Goal: Task Accomplishment & Management: Manage account settings

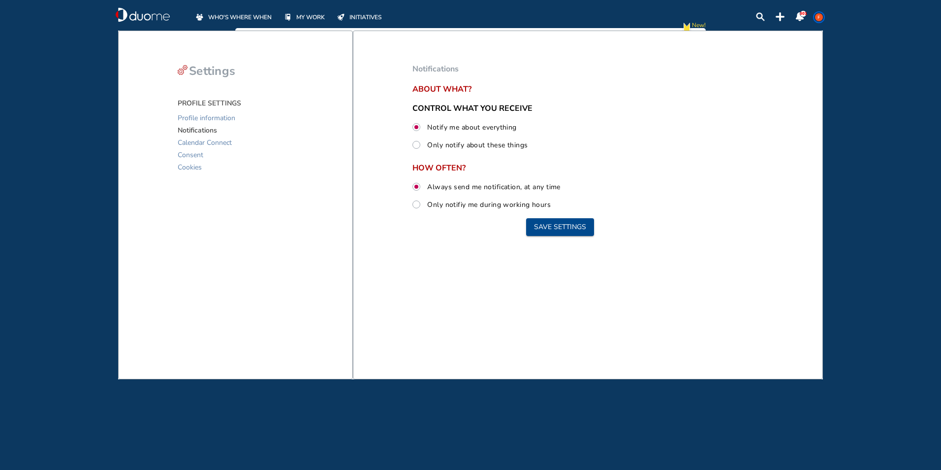
click at [287, 19] on img "mywork-off" at bounding box center [288, 17] width 6 height 7
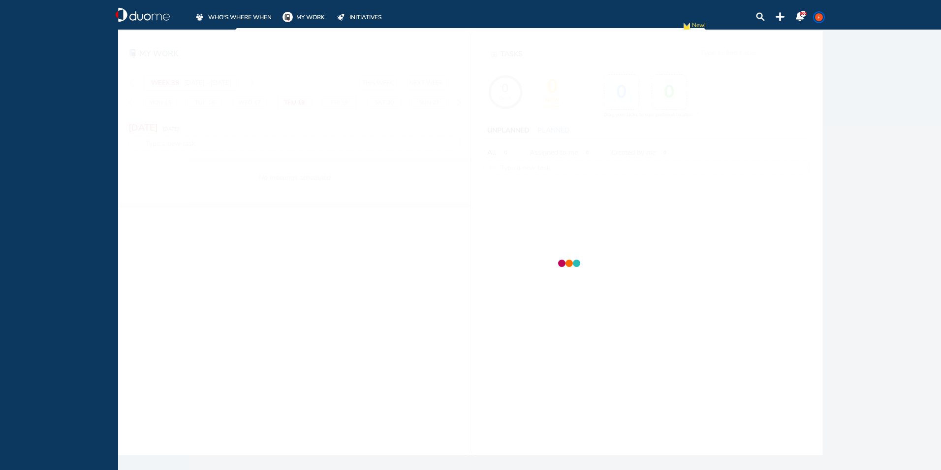
click at [287, 19] on img "mywork-on" at bounding box center [288, 17] width 10 height 10
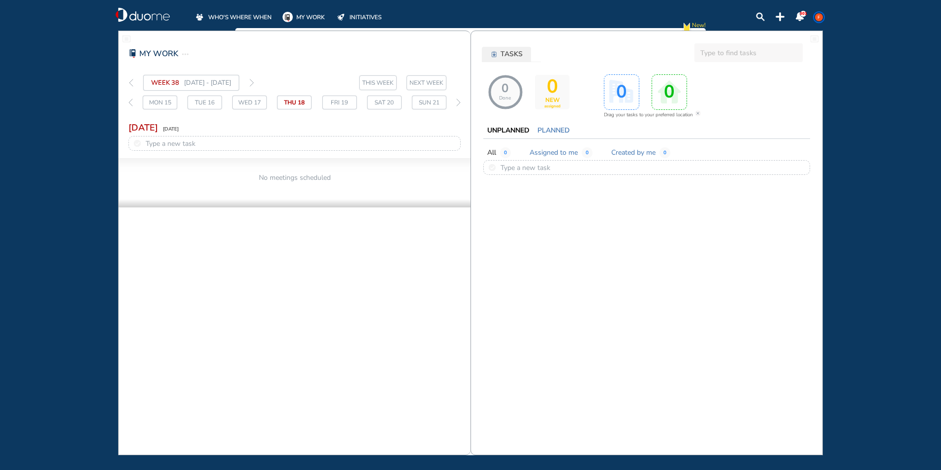
click at [427, 80] on span "NEXT WEEK" at bounding box center [427, 83] width 34 height 10
click at [401, 84] on div "THIS WEEK NEXT WEEK" at bounding box center [402, 82] width 87 height 15
click at [392, 84] on span "THIS WEEK" at bounding box center [378, 83] width 32 height 10
click at [154, 97] on div "Mon 15" at bounding box center [160, 103] width 34 height 14
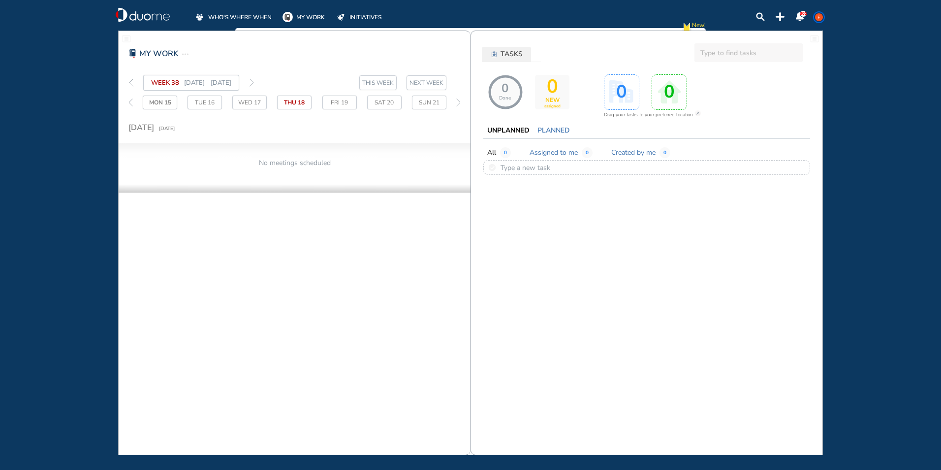
click at [254, 81] on img "thin-right-arrow-grey" at bounding box center [252, 83] width 4 height 8
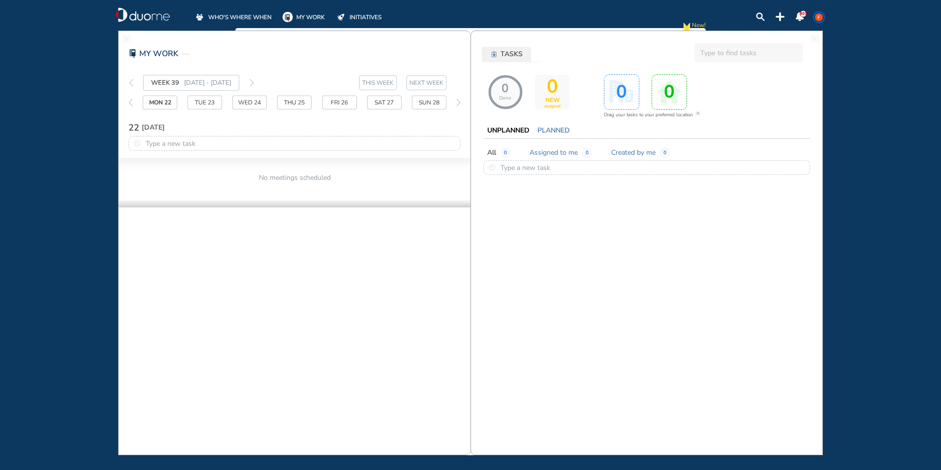
click at [194, 141] on p at bounding box center [171, 143] width 50 height 13
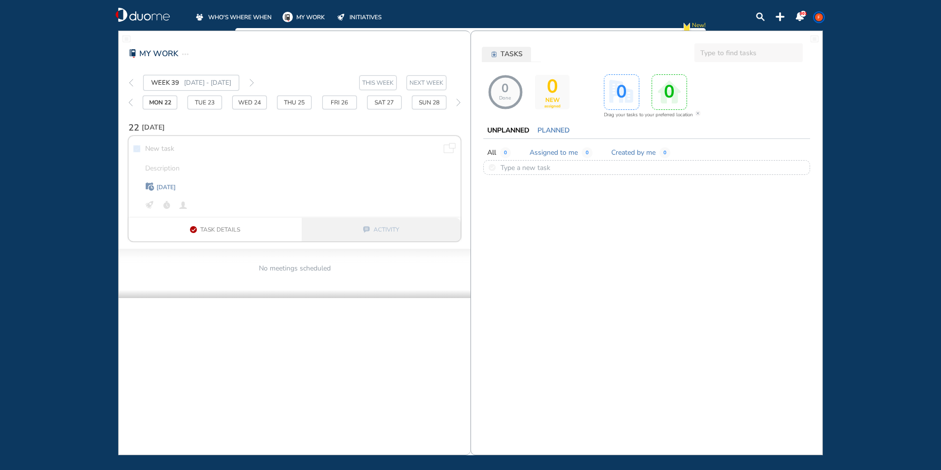
click at [194, 141] on div "None found calendar_today Add a due date < [DATE] > Sun Mon Tue Wed Thu Fri Sat…" at bounding box center [294, 188] width 332 height 105
click at [162, 103] on div "Mon 22" at bounding box center [160, 103] width 34 height 14
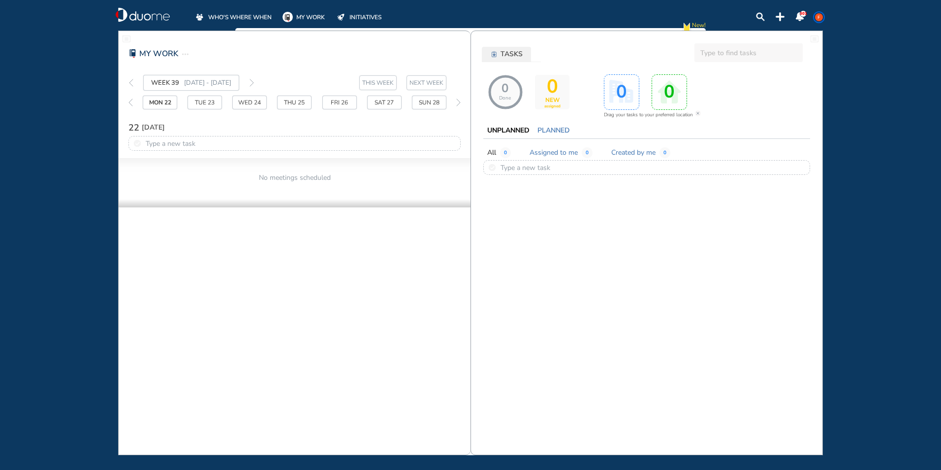
click at [198, 106] on div "Tue 23" at bounding box center [205, 103] width 34 height 14
click at [261, 104] on div "Wed 24" at bounding box center [249, 103] width 34 height 14
click at [292, 104] on div "Thu 25" at bounding box center [294, 103] width 34 height 14
click at [336, 102] on div "Fri 26" at bounding box center [339, 103] width 34 height 14
click at [155, 100] on div "Mon 22" at bounding box center [160, 103] width 34 height 14
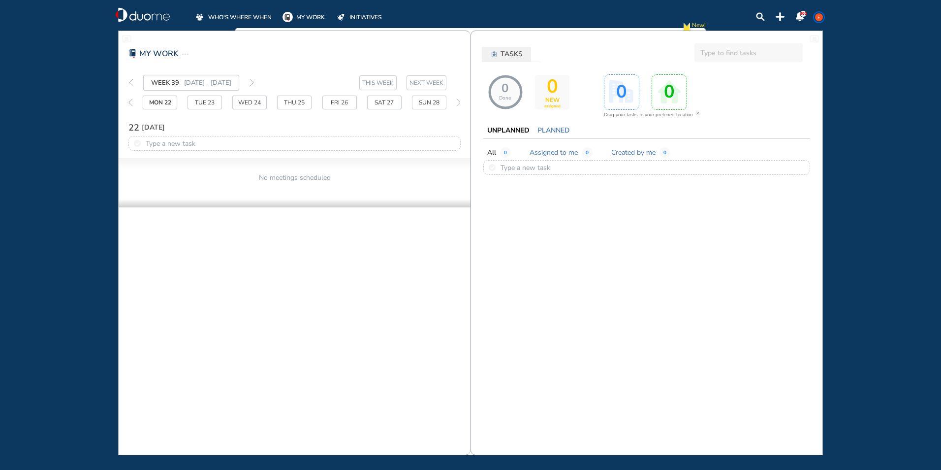
click at [366, 83] on span "THIS WEEK" at bounding box center [378, 83] width 32 height 10
click at [419, 83] on span "NEXT WEEK" at bounding box center [427, 83] width 34 height 10
click at [298, 13] on span "MY WORK" at bounding box center [310, 17] width 29 height 10
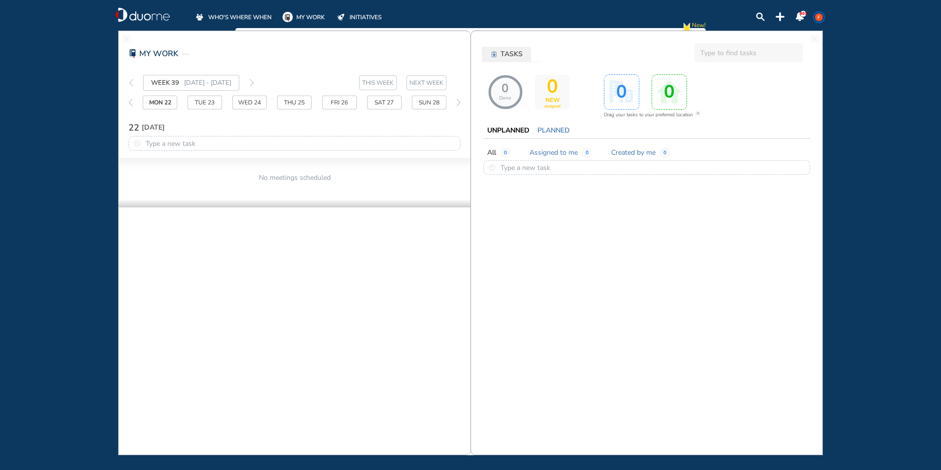
click at [504, 153] on span "0" at bounding box center [505, 152] width 11 height 11
click at [547, 152] on span "Assigned to me" at bounding box center [554, 153] width 48 height 10
click at [619, 154] on span "Created by me" at bounding box center [634, 153] width 44 height 10
click at [415, 83] on span "NEXT WEEK" at bounding box center [427, 83] width 34 height 10
click at [163, 102] on div "Mon 22" at bounding box center [160, 103] width 34 height 14
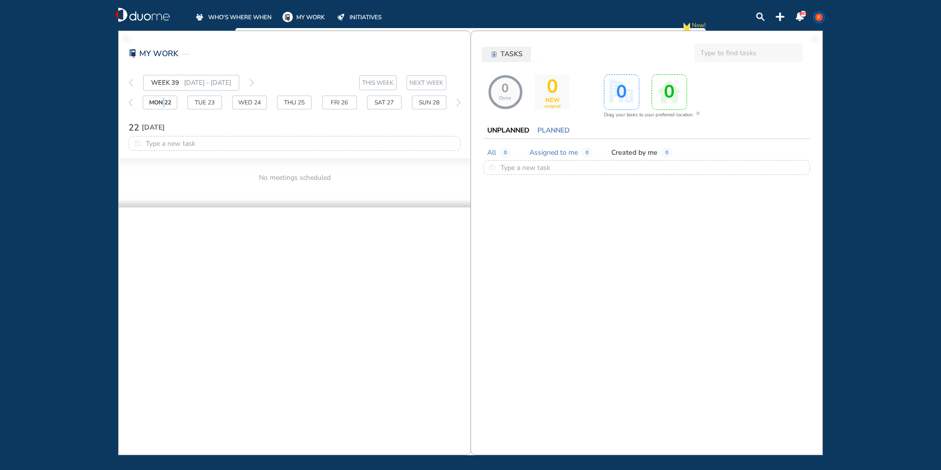
click at [163, 102] on div "Mon 22" at bounding box center [160, 103] width 34 height 14
click at [181, 146] on p at bounding box center [171, 143] width 50 height 13
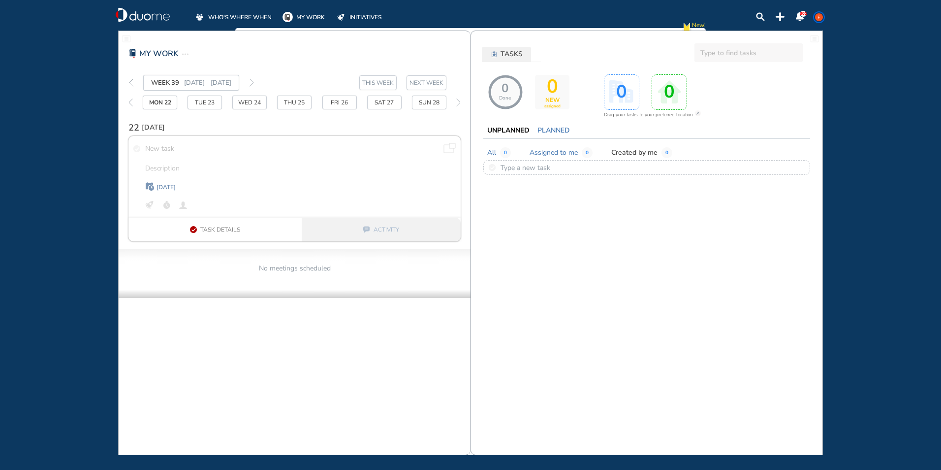
click at [259, 16] on span "WHO'S WHERE WHEN" at bounding box center [240, 17] width 64 height 10
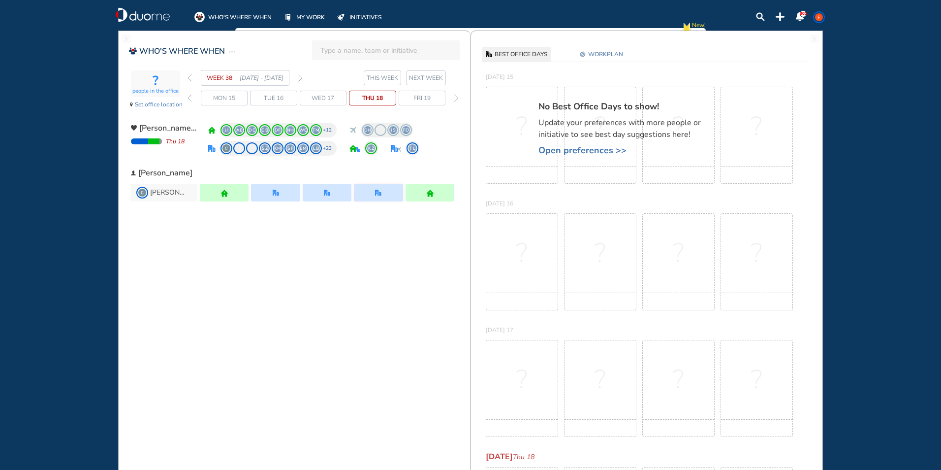
click at [422, 77] on span "NEXT WEEK" at bounding box center [426, 78] width 34 height 10
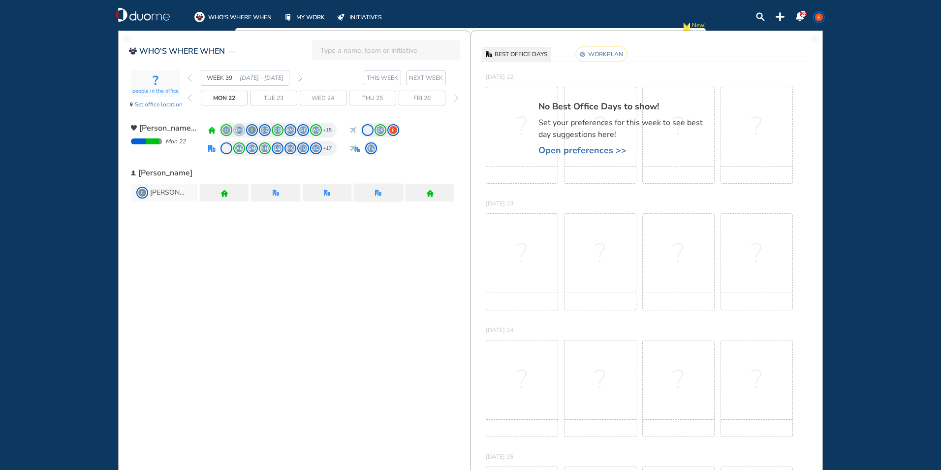
click at [229, 97] on span "Mon 22" at bounding box center [224, 98] width 22 height 10
drag, startPoint x: 229, startPoint y: 97, endPoint x: 274, endPoint y: 95, distance: 44.8
click at [274, 95] on span "Tue 23" at bounding box center [274, 98] width 20 height 10
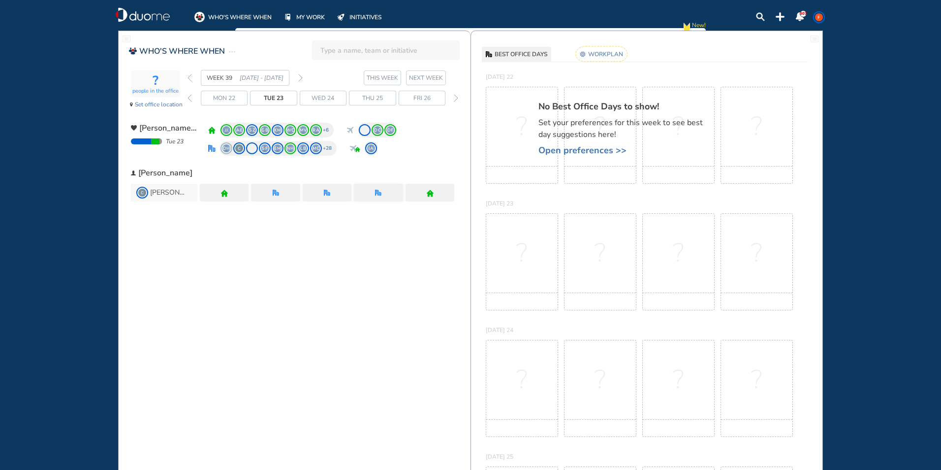
click at [427, 76] on span "NEXT WEEK" at bounding box center [426, 78] width 34 height 10
click at [161, 106] on span "Set office location" at bounding box center [159, 104] width 48 height 10
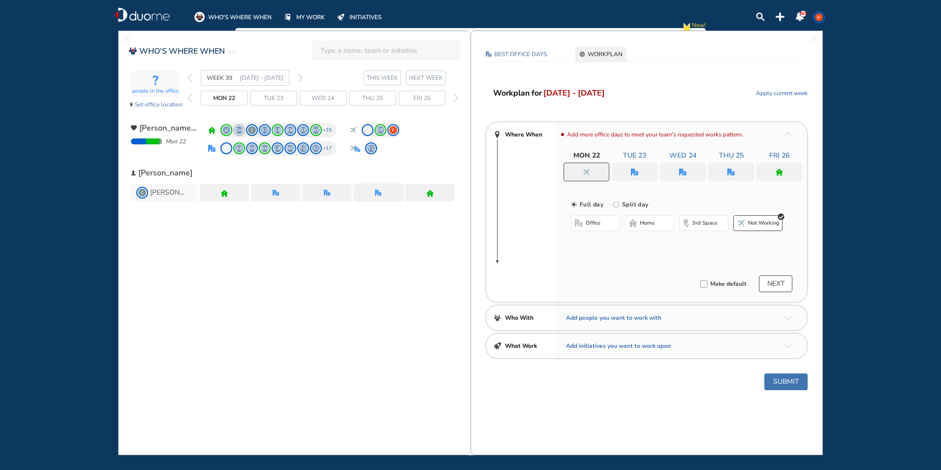
click at [628, 172] on div at bounding box center [635, 172] width 46 height 18
drag, startPoint x: 754, startPoint y: 225, endPoint x: 747, endPoint y: 219, distance: 9.4
click at [753, 224] on span "Not working" at bounding box center [764, 223] width 32 height 8
click at [684, 170] on img "office" at bounding box center [682, 171] width 7 height 7
click at [750, 225] on span "Not working" at bounding box center [764, 223] width 32 height 8
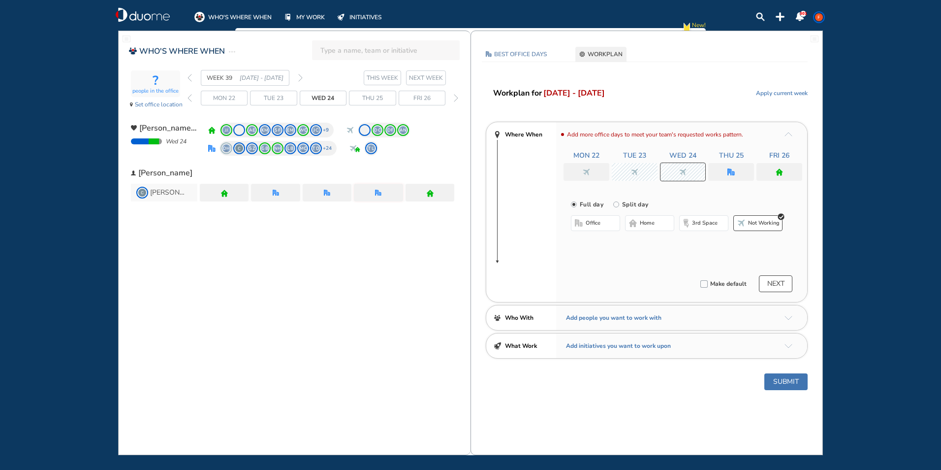
click at [777, 280] on button "NEXT" at bounding box center [775, 283] width 33 height 17
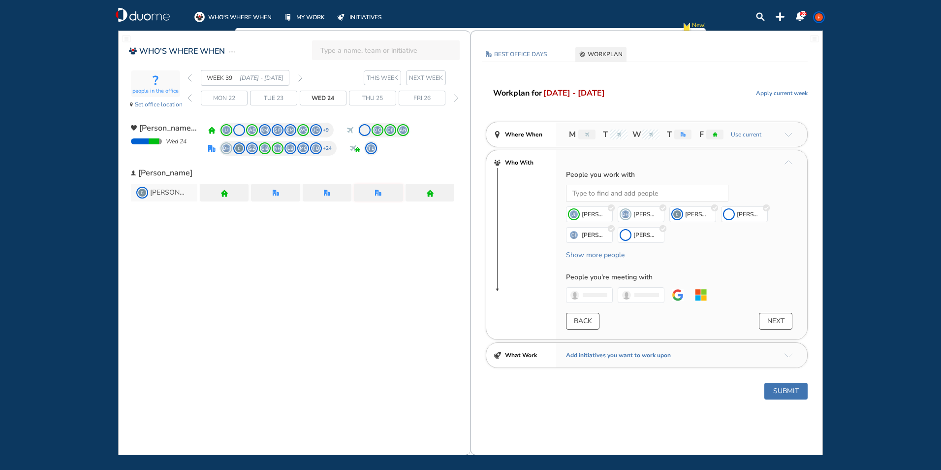
click at [770, 391] on button "Submit" at bounding box center [786, 391] width 43 height 17
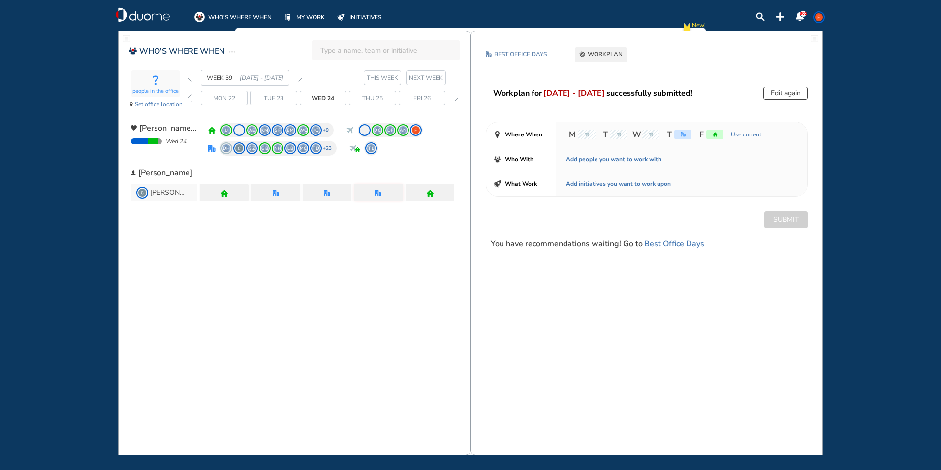
click at [784, 216] on div "Submit" at bounding box center [646, 219] width 351 height 17
